Goal: Navigation & Orientation: Find specific page/section

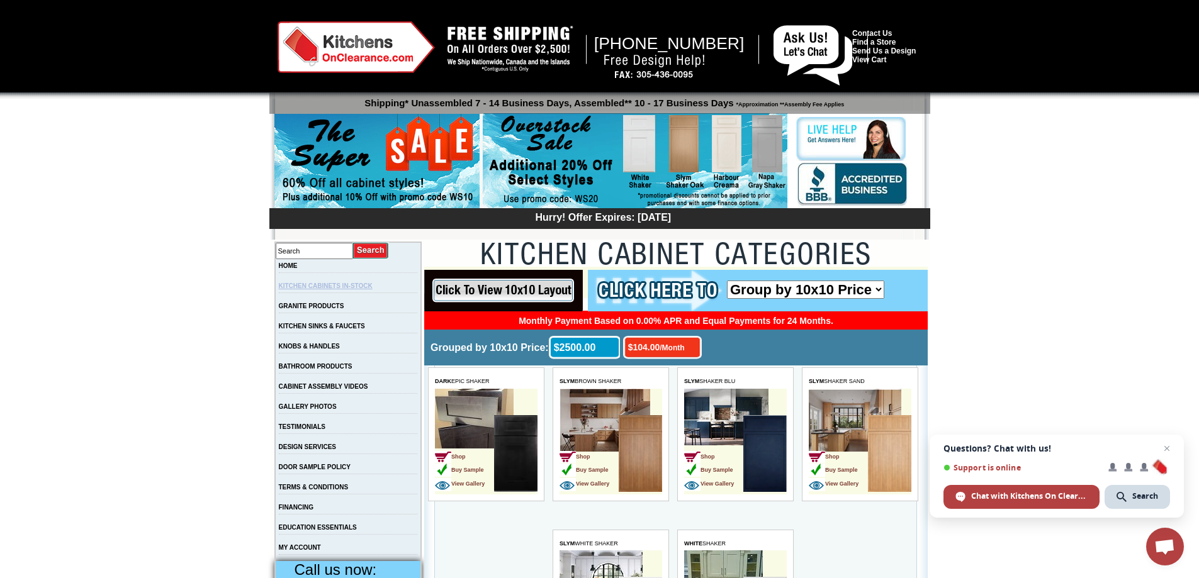
click at [347, 288] on link "KITCHEN CABINETS IN-STOCK" at bounding box center [326, 285] width 94 height 7
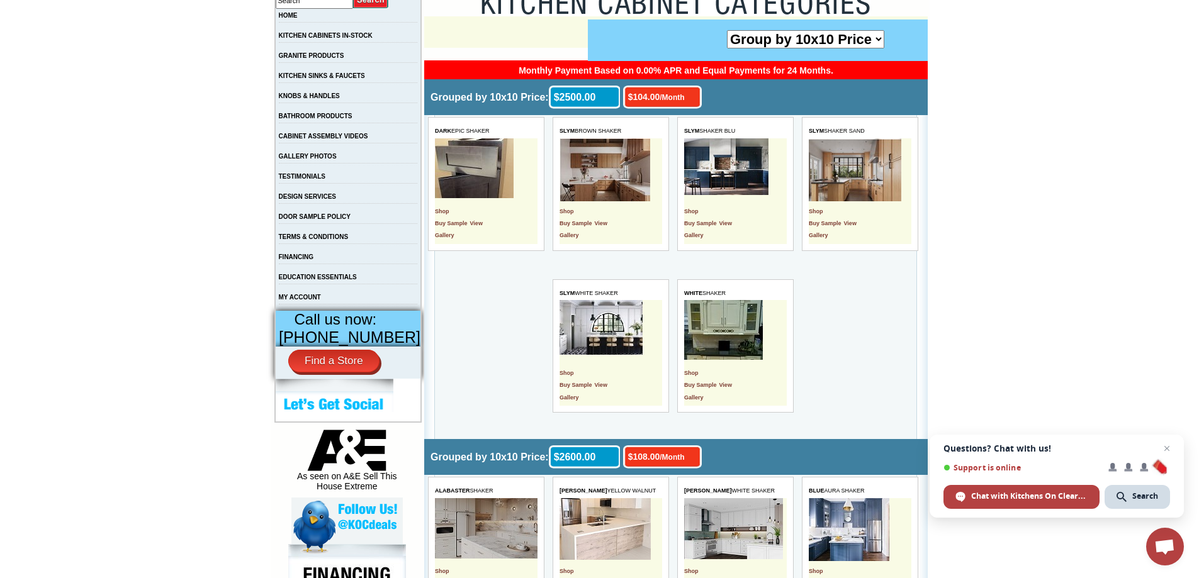
scroll to position [503, 0]
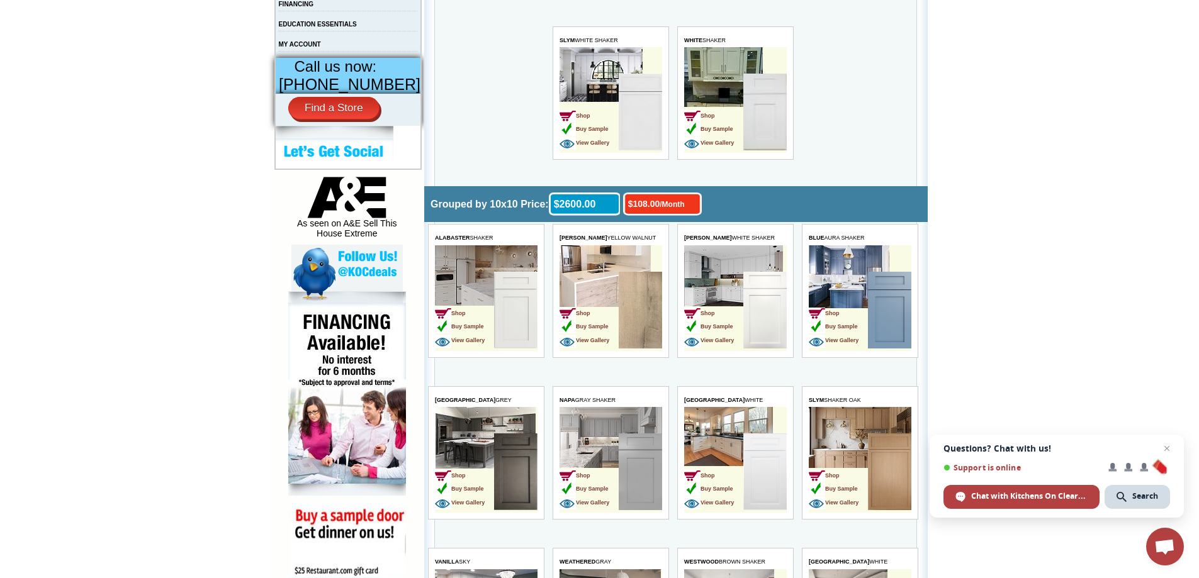
click at [508, 315] on img at bounding box center [515, 310] width 43 height 77
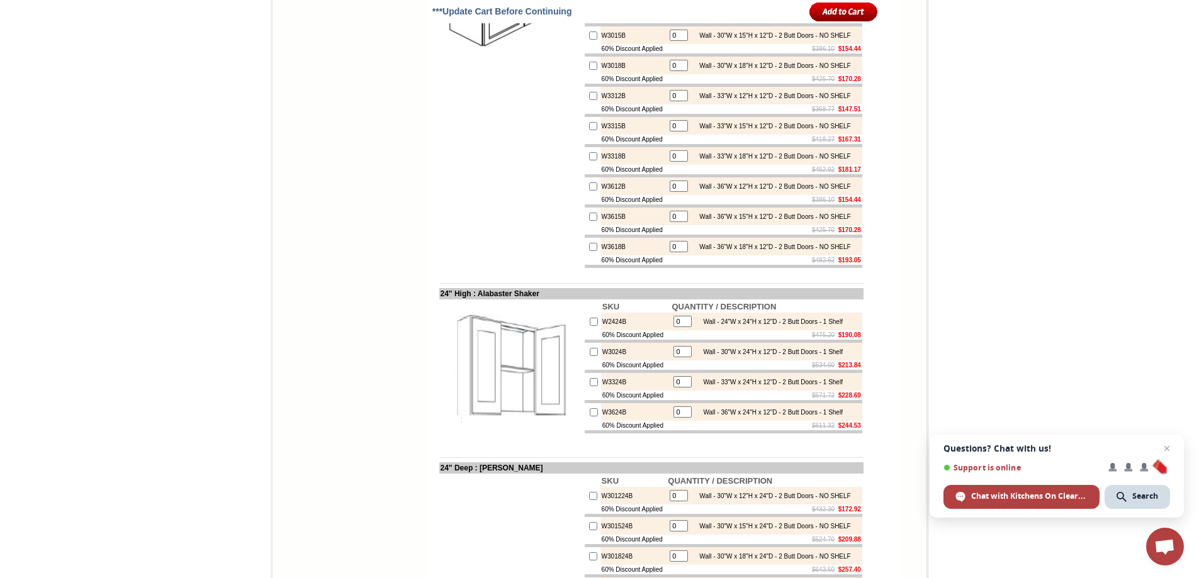
scroll to position [2202, 0]
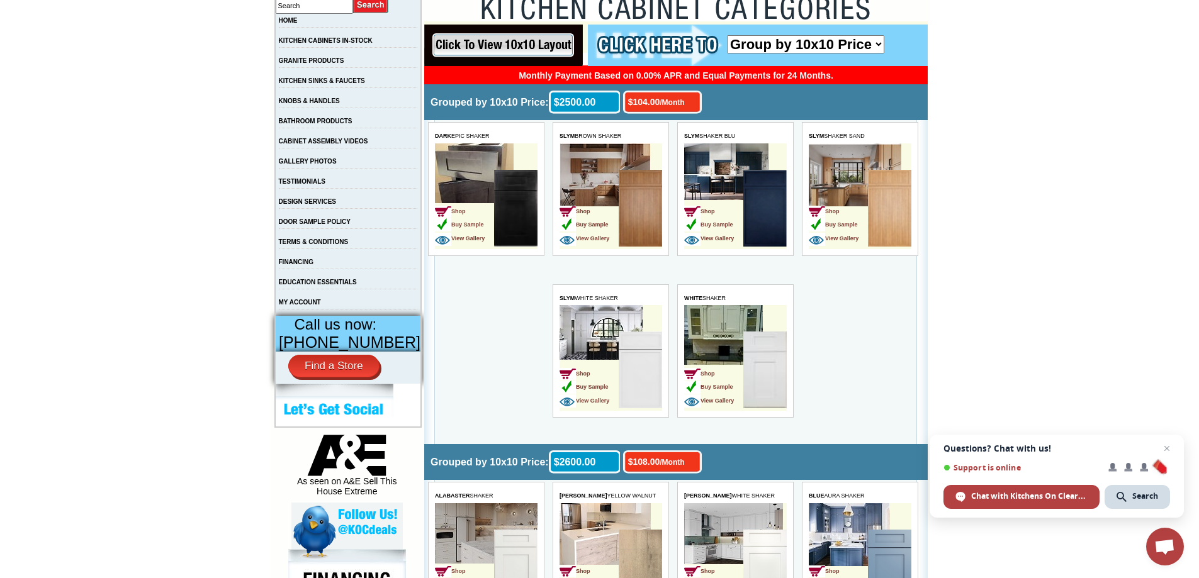
scroll to position [126, 0]
